Goal: Transaction & Acquisition: Subscribe to service/newsletter

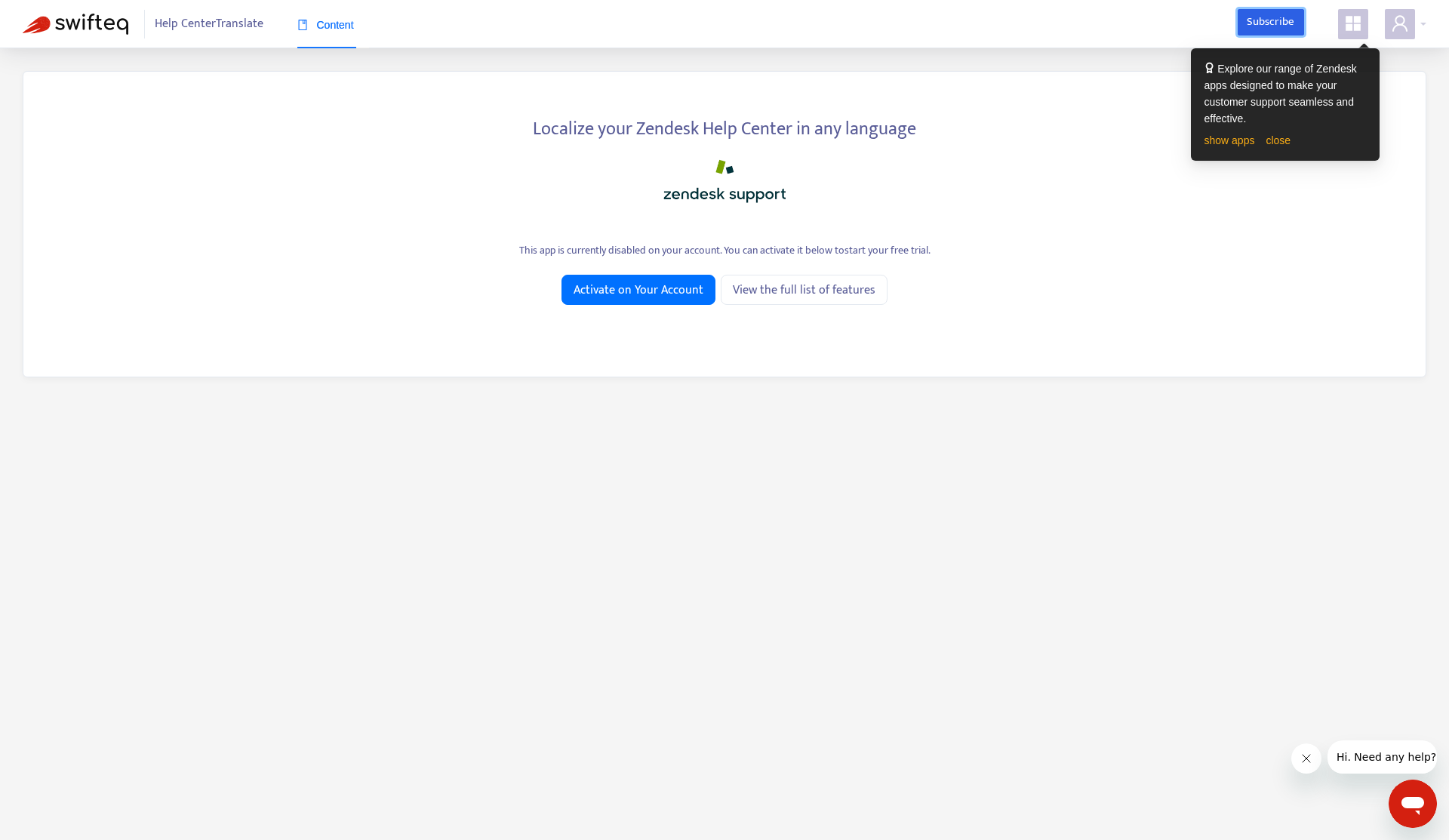
click at [1282, 28] on link "Subscribe" at bounding box center [1270, 23] width 66 height 27
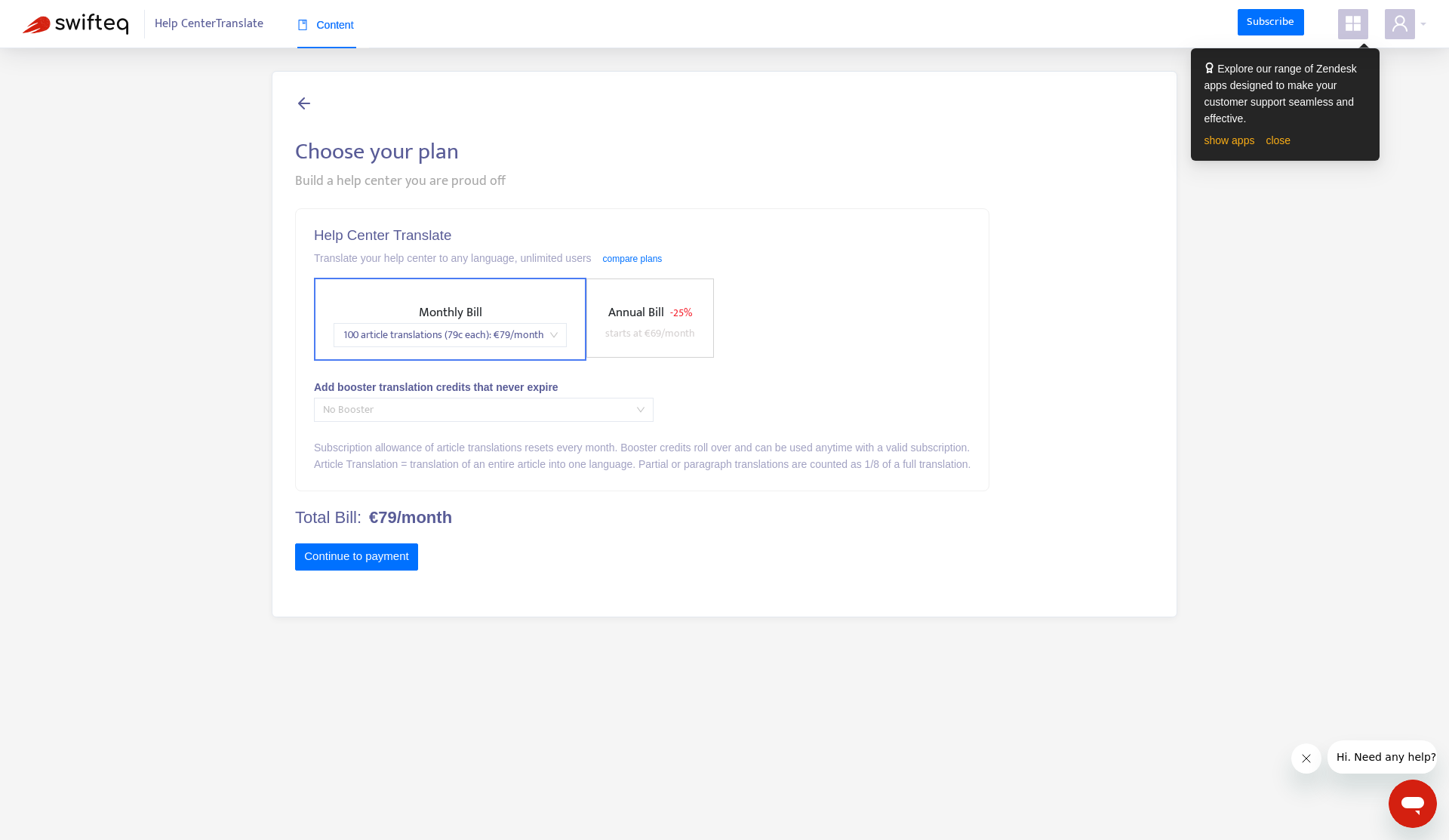
click at [466, 409] on span "No Booster" at bounding box center [484, 410] width 322 height 23
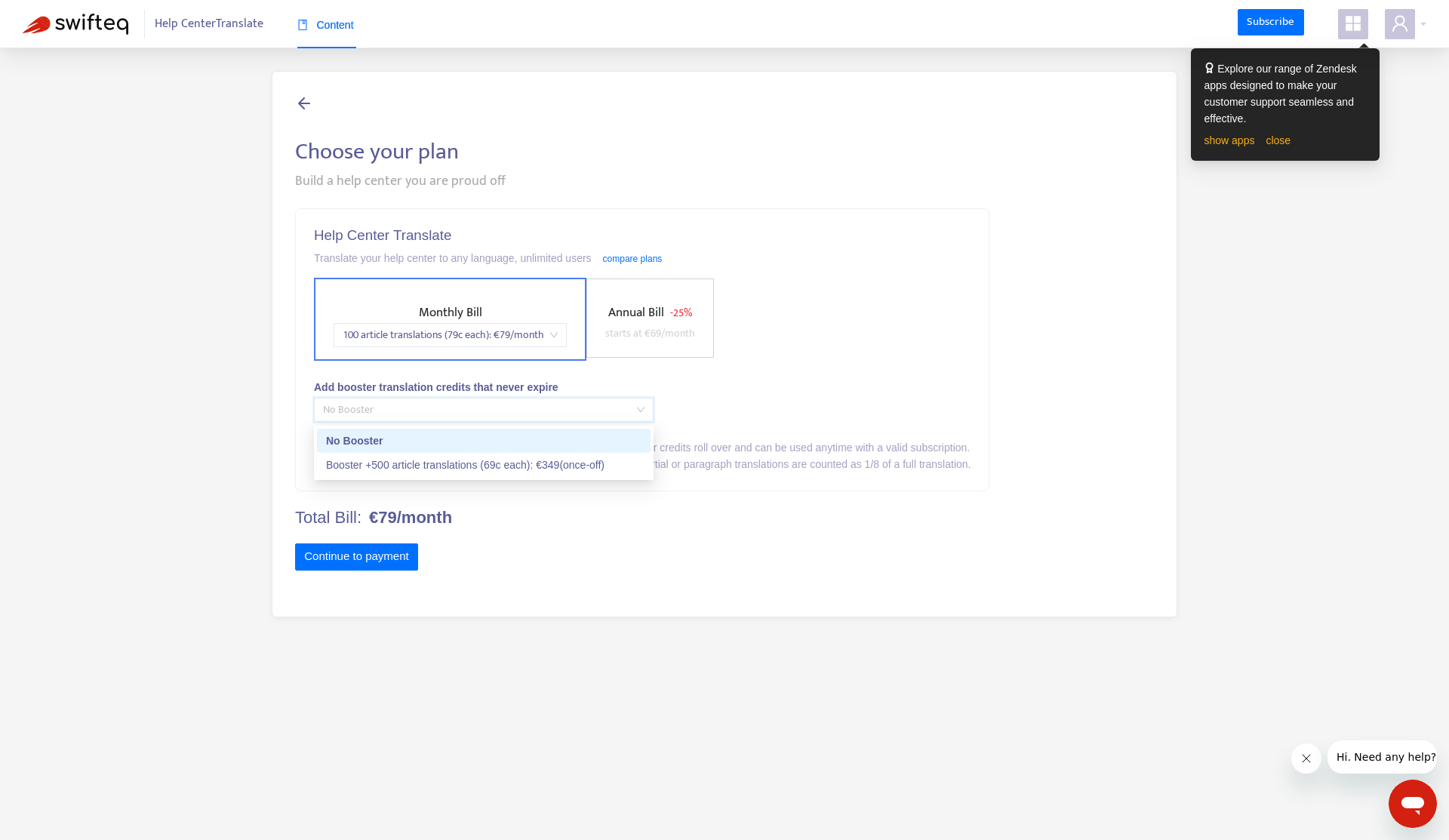
click at [441, 437] on div "No Booster" at bounding box center [484, 440] width 315 height 16
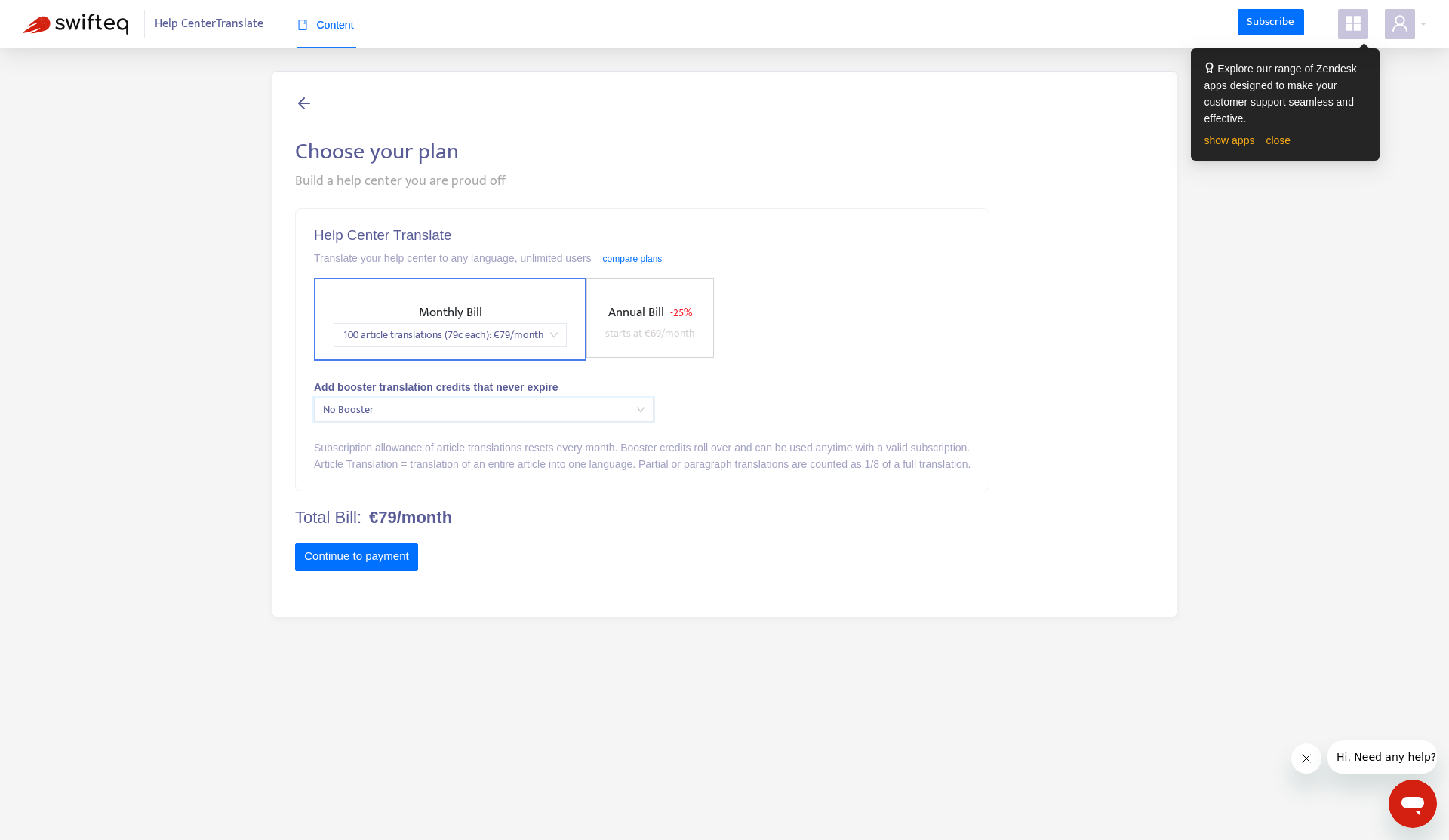
click at [662, 296] on label "Annual Bill - 25% starts at € 69 /month" at bounding box center [650, 317] width 128 height 79
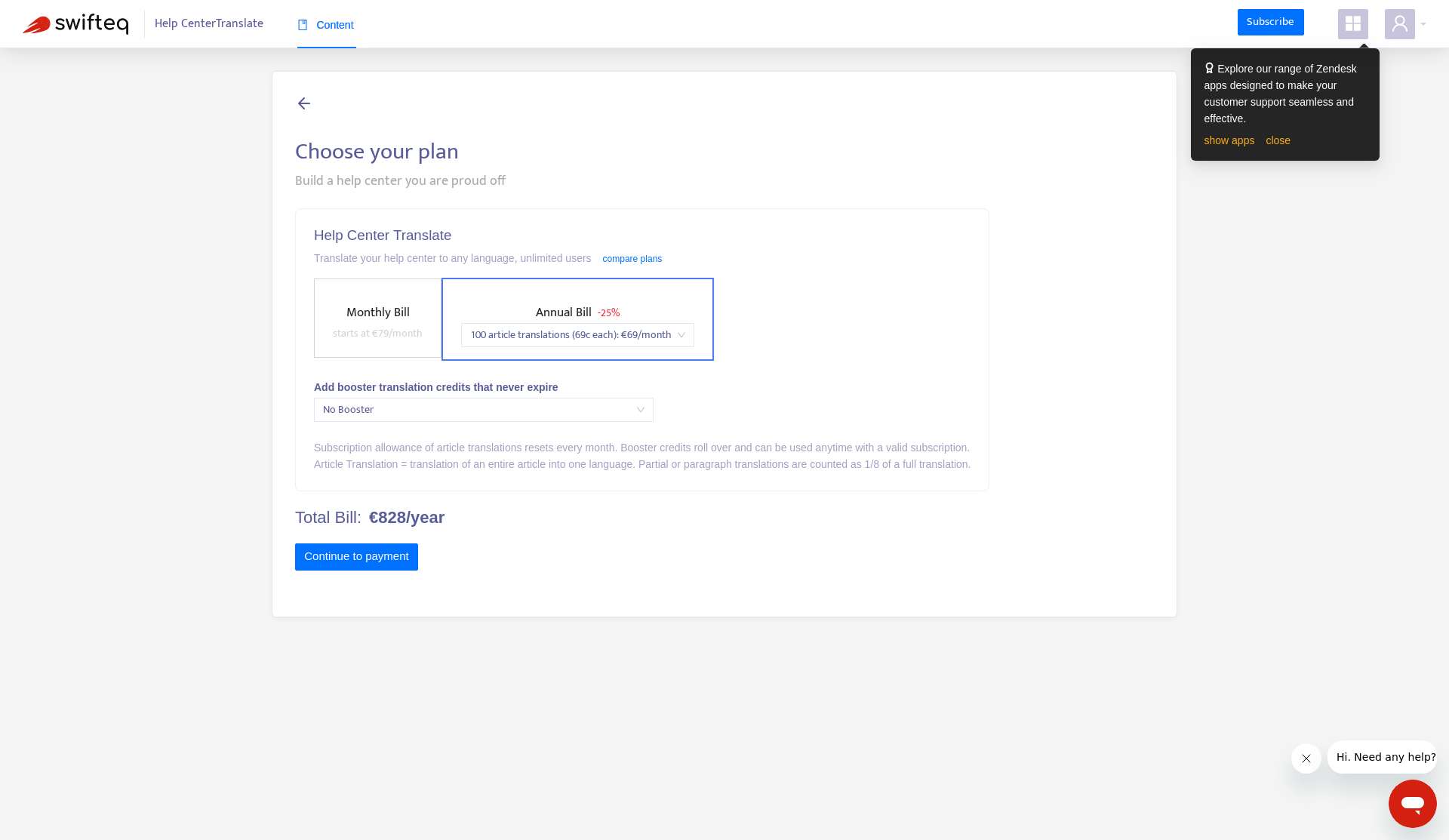
click at [403, 314] on span "Monthly Bill" at bounding box center [378, 312] width 63 height 21
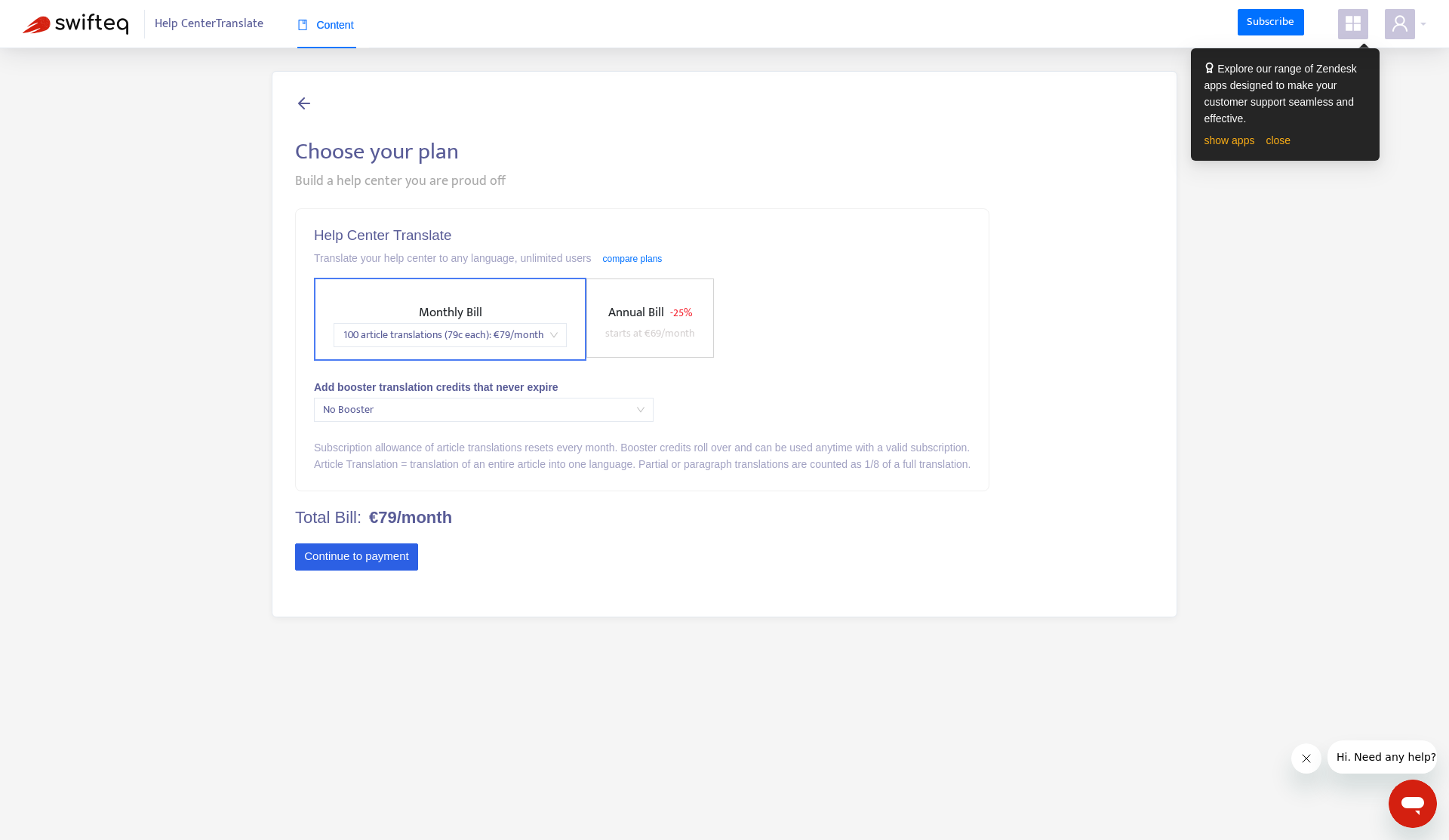
click at [394, 555] on button "Continue to payment" at bounding box center [357, 557] width 123 height 27
click at [662, 256] on link "compare plans" at bounding box center [633, 259] width 60 height 11
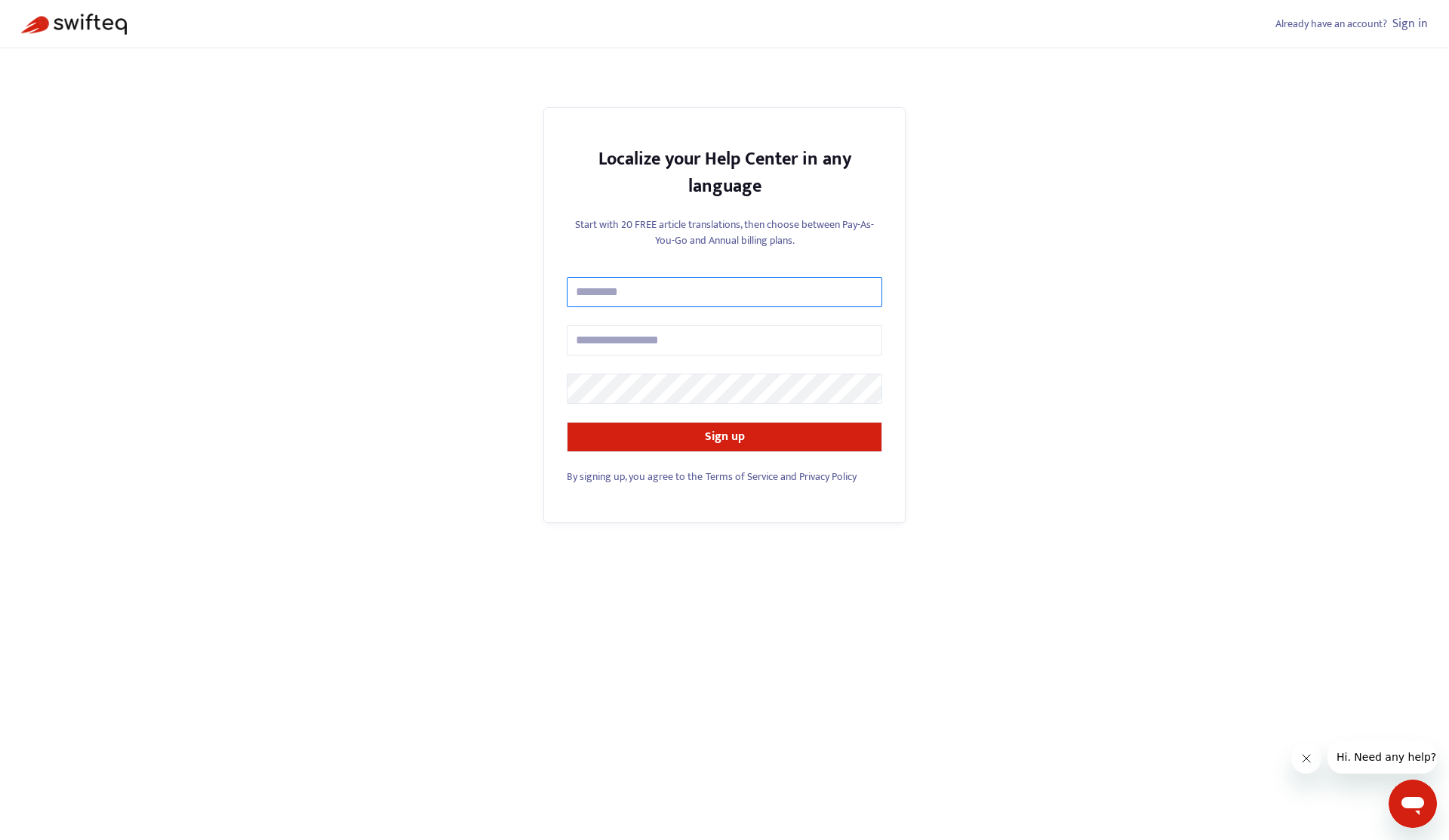
click at [669, 294] on input "text" at bounding box center [725, 292] width 315 height 30
click at [671, 525] on div "Localize your Help Center in any language Start with 20 FREE article translatio…" at bounding box center [725, 326] width 362 height 439
click at [61, 12] on div at bounding box center [87, 24] width 133 height 48
click at [70, 20] on img at bounding box center [73, 24] width 106 height 21
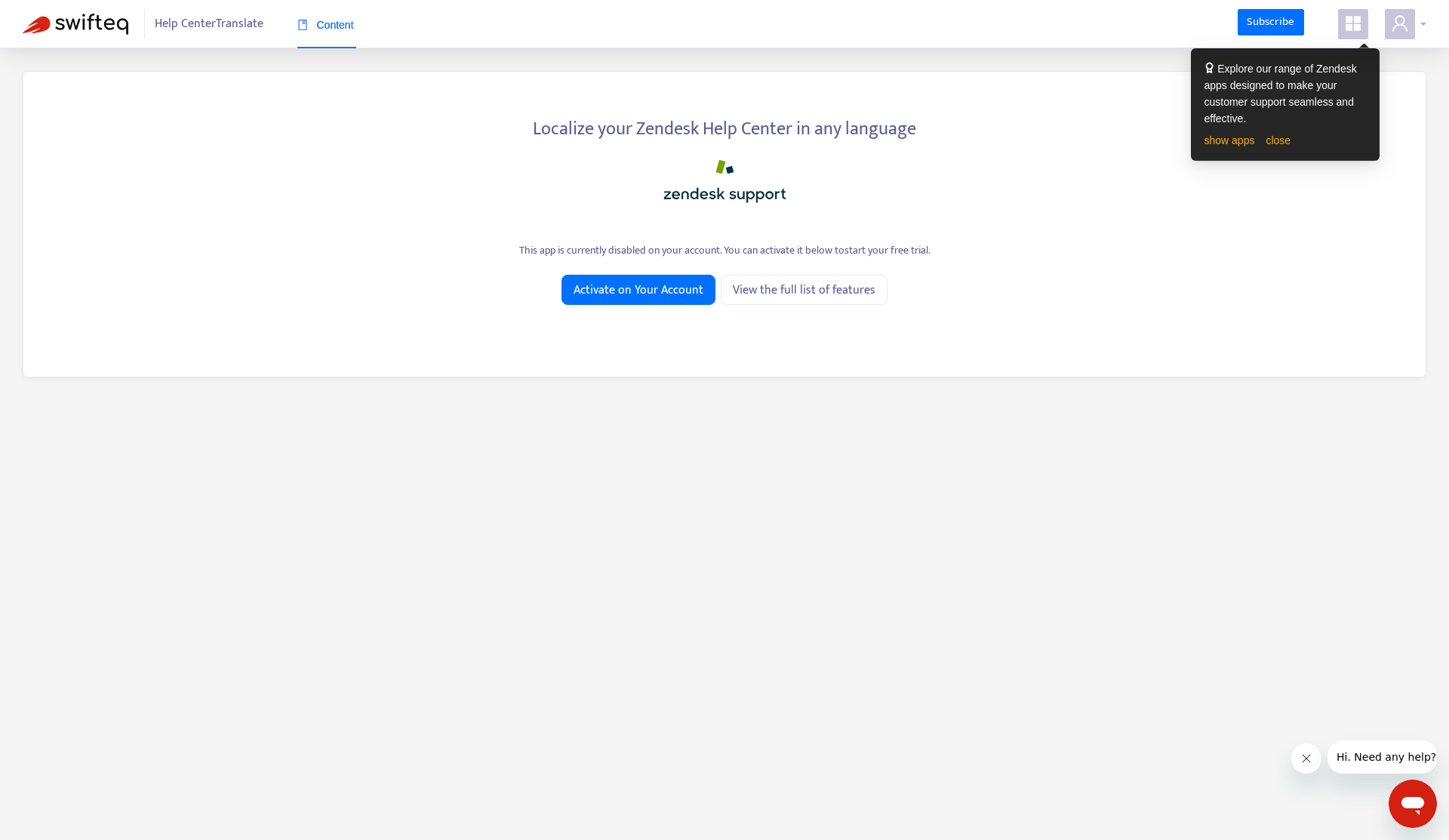
click at [1412, 24] on span at bounding box center [1400, 24] width 30 height 30
click at [1284, 139] on link "close" at bounding box center [1278, 140] width 24 height 12
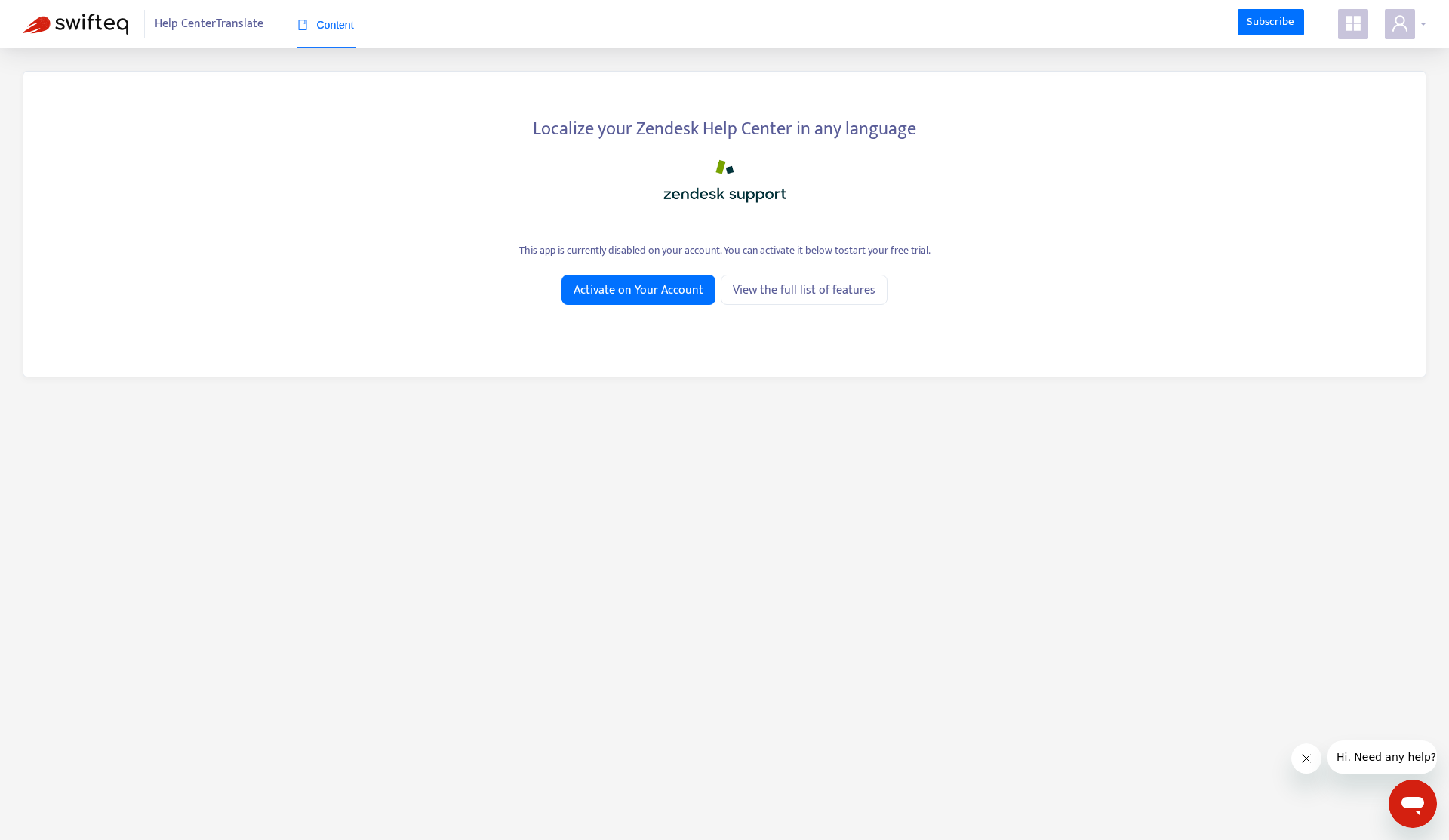
click at [1414, 16] on span at bounding box center [1400, 24] width 30 height 30
click at [1364, 32] on span at bounding box center [1353, 24] width 30 height 30
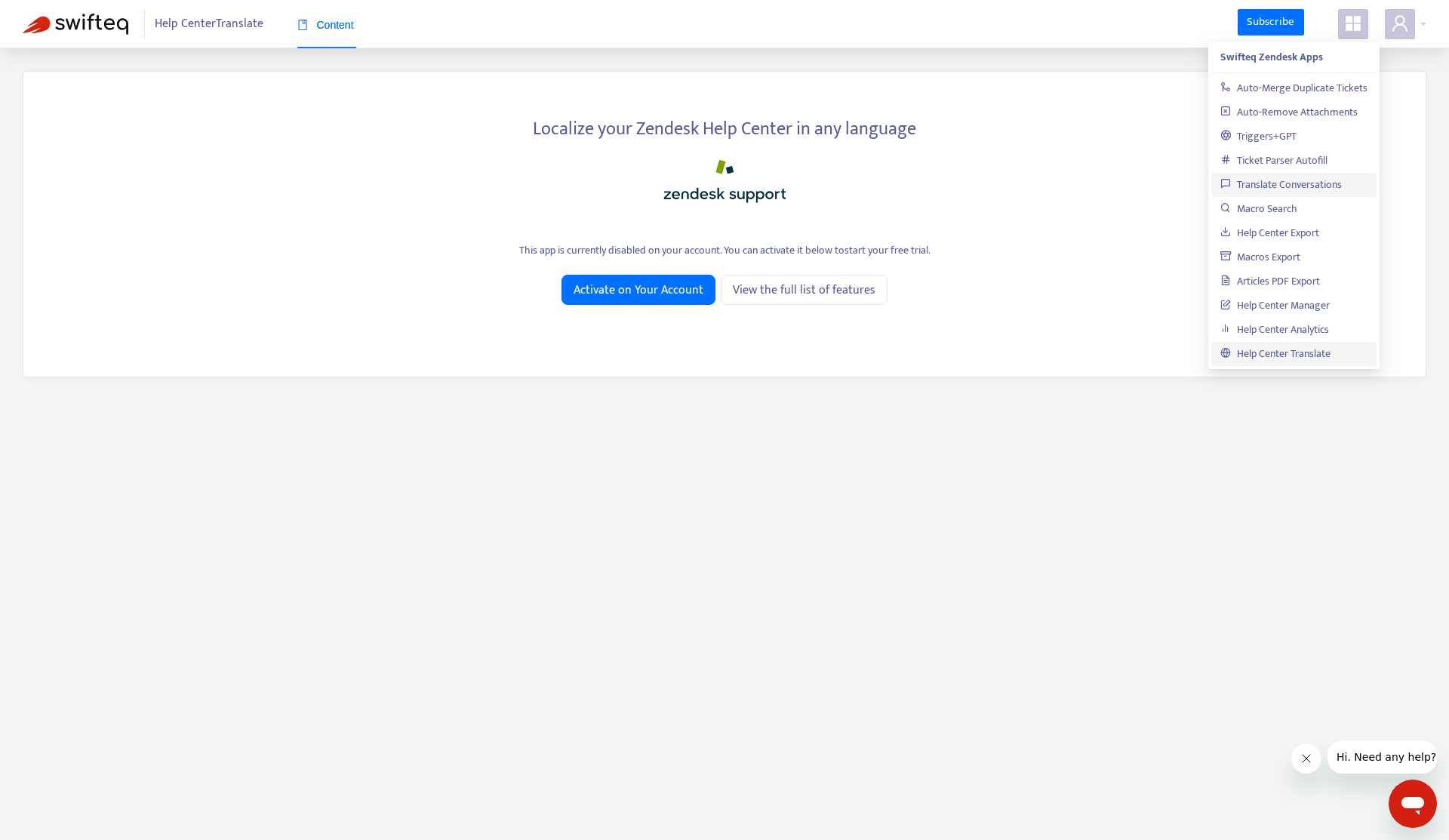
click at [1295, 186] on link "Translate Conversations" at bounding box center [1281, 184] width 121 height 17
